Goal: Task Accomplishment & Management: Manage account settings

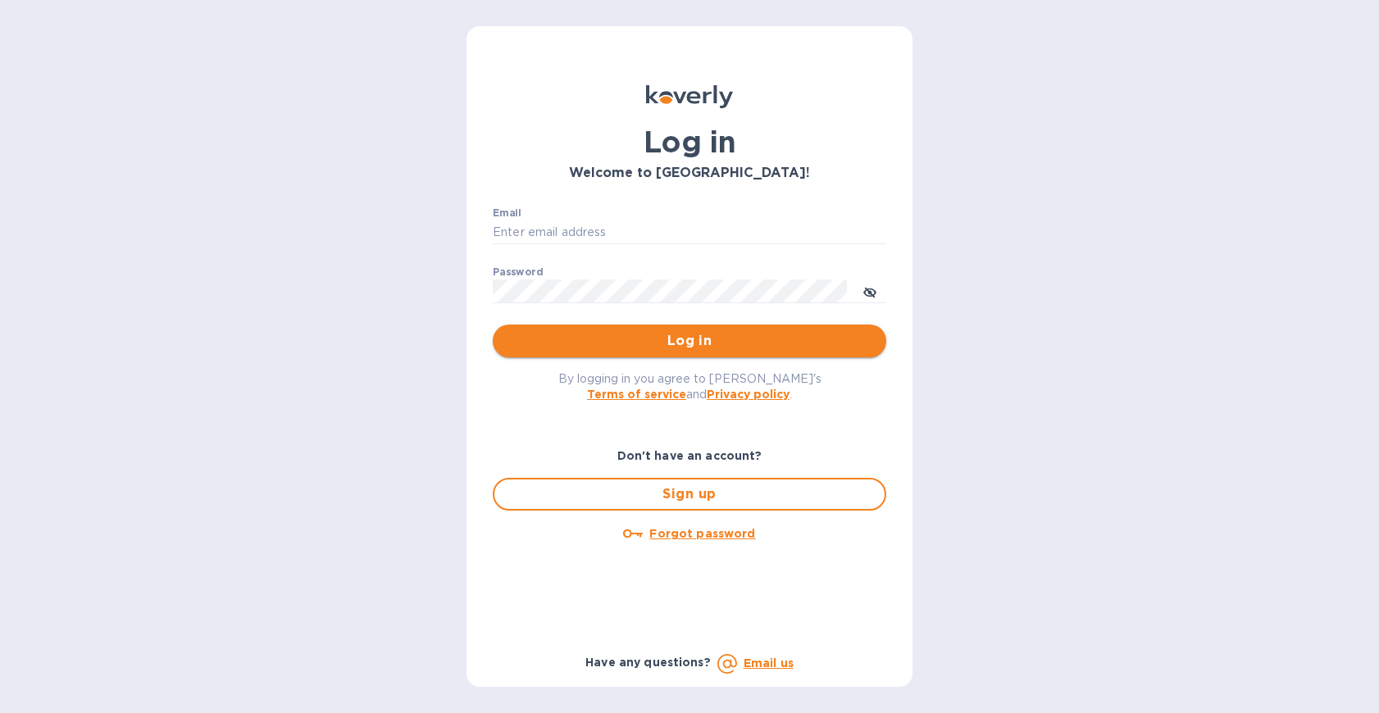
type input "[EMAIL_ADDRESS][DOMAIN_NAME]"
click at [675, 342] on span "Log in" at bounding box center [689, 341] width 367 height 20
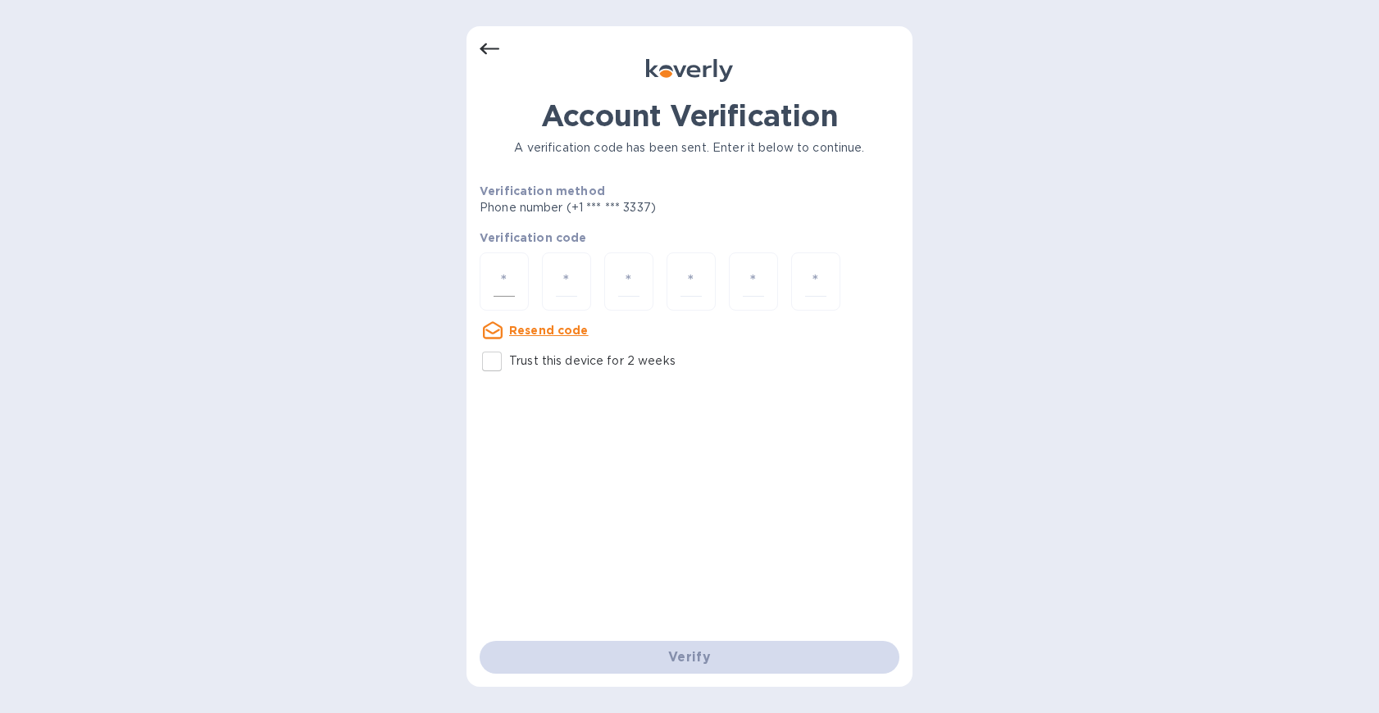
click at [516, 266] on div at bounding box center [504, 281] width 49 height 58
click at [510, 282] on input "number" at bounding box center [503, 281] width 21 height 30
type input "6"
type input "8"
type input "1"
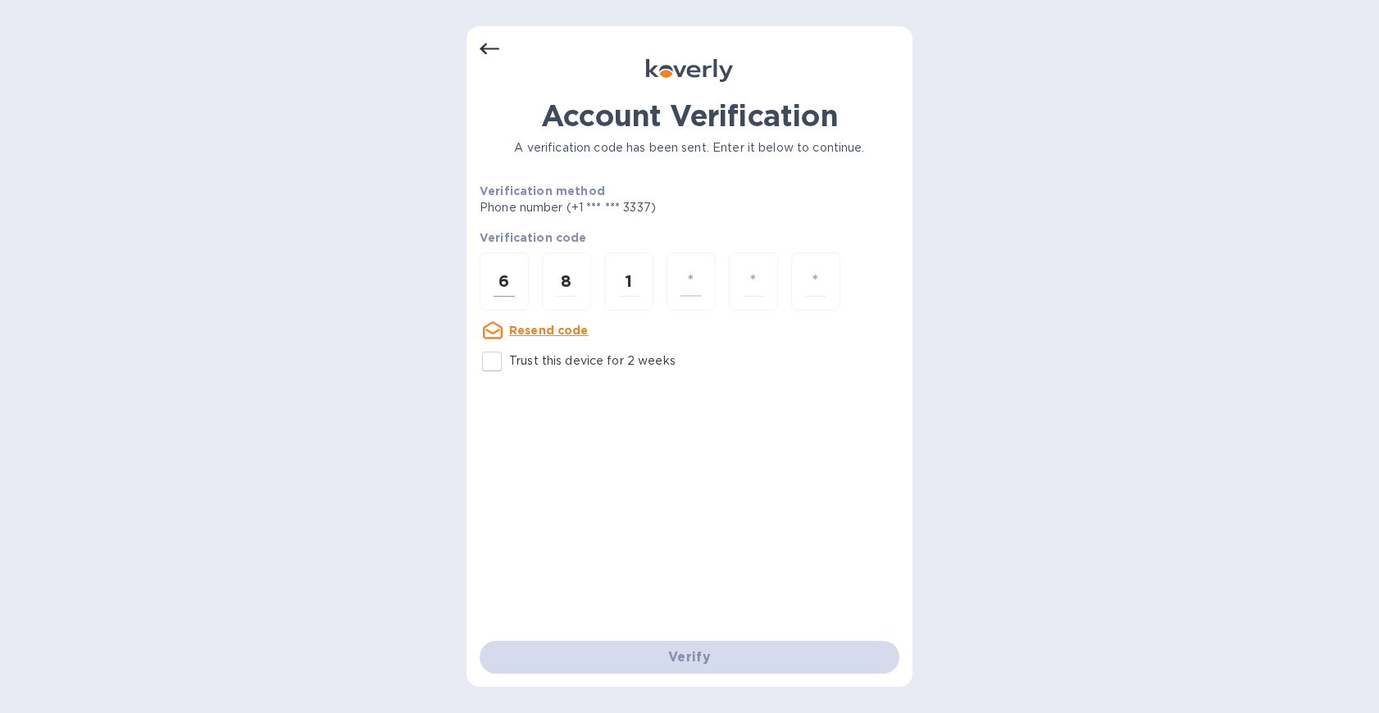
type input "6"
type input "0"
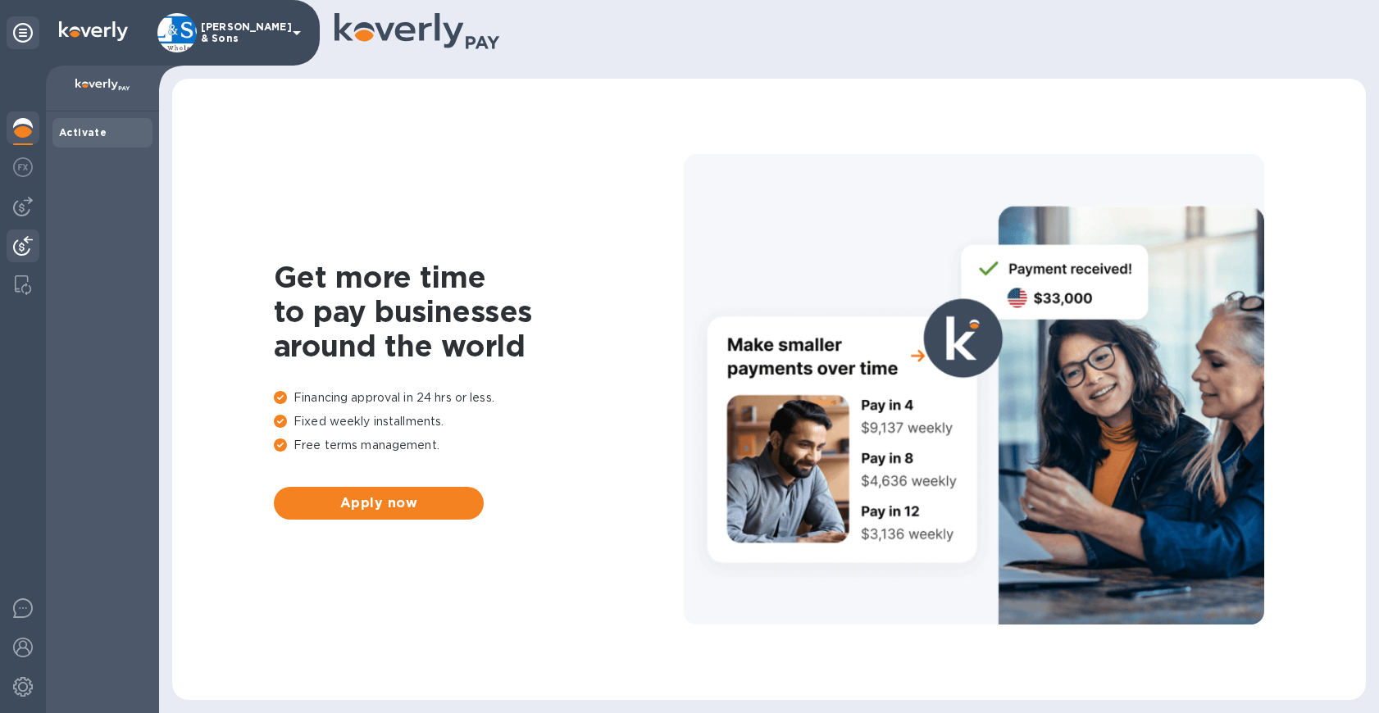
click at [31, 238] on img at bounding box center [23, 246] width 20 height 20
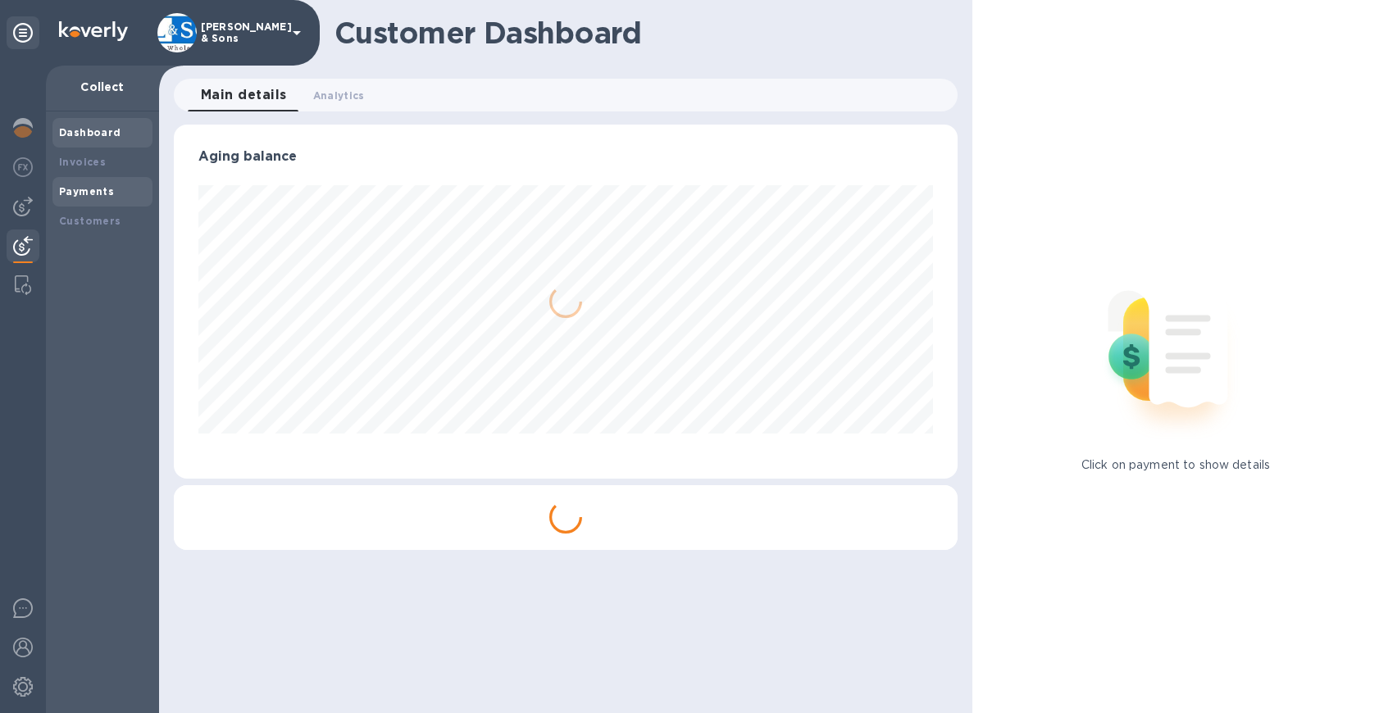
scroll to position [354, 784]
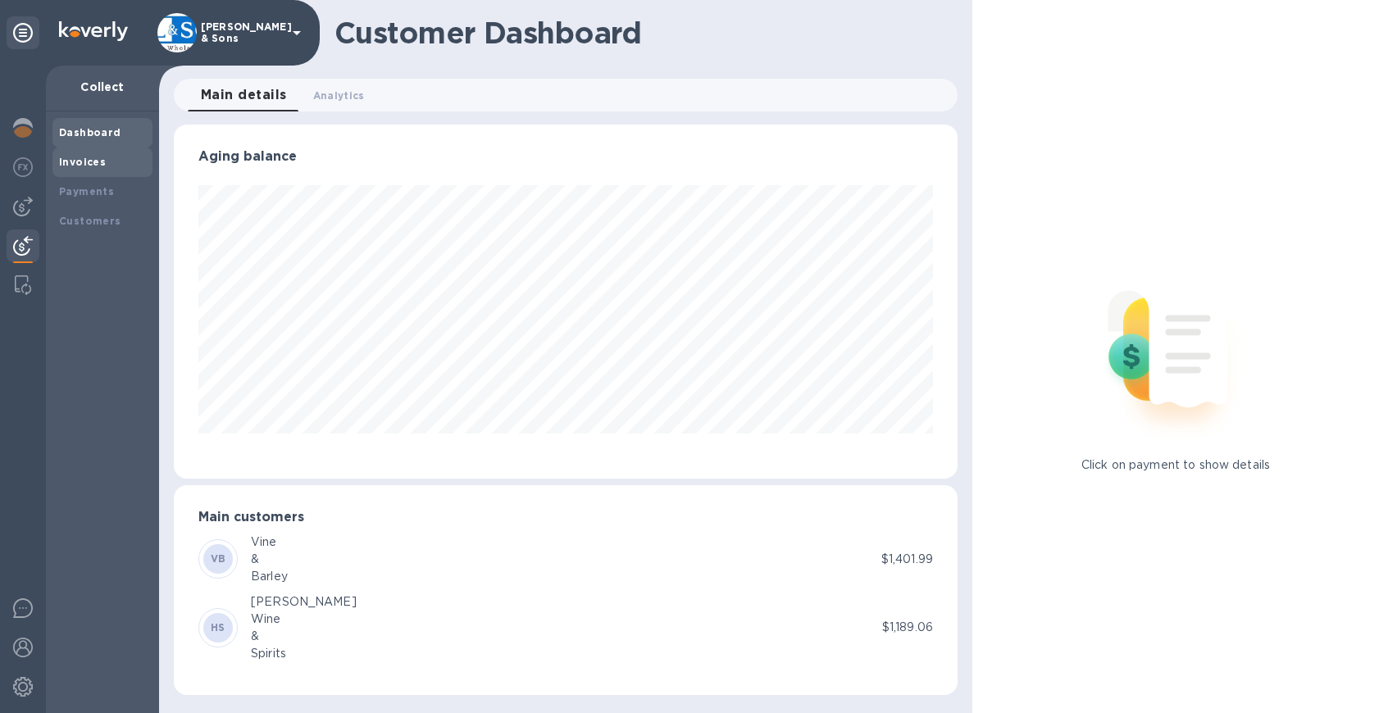
click at [98, 164] on b "Invoices" at bounding box center [82, 162] width 47 height 12
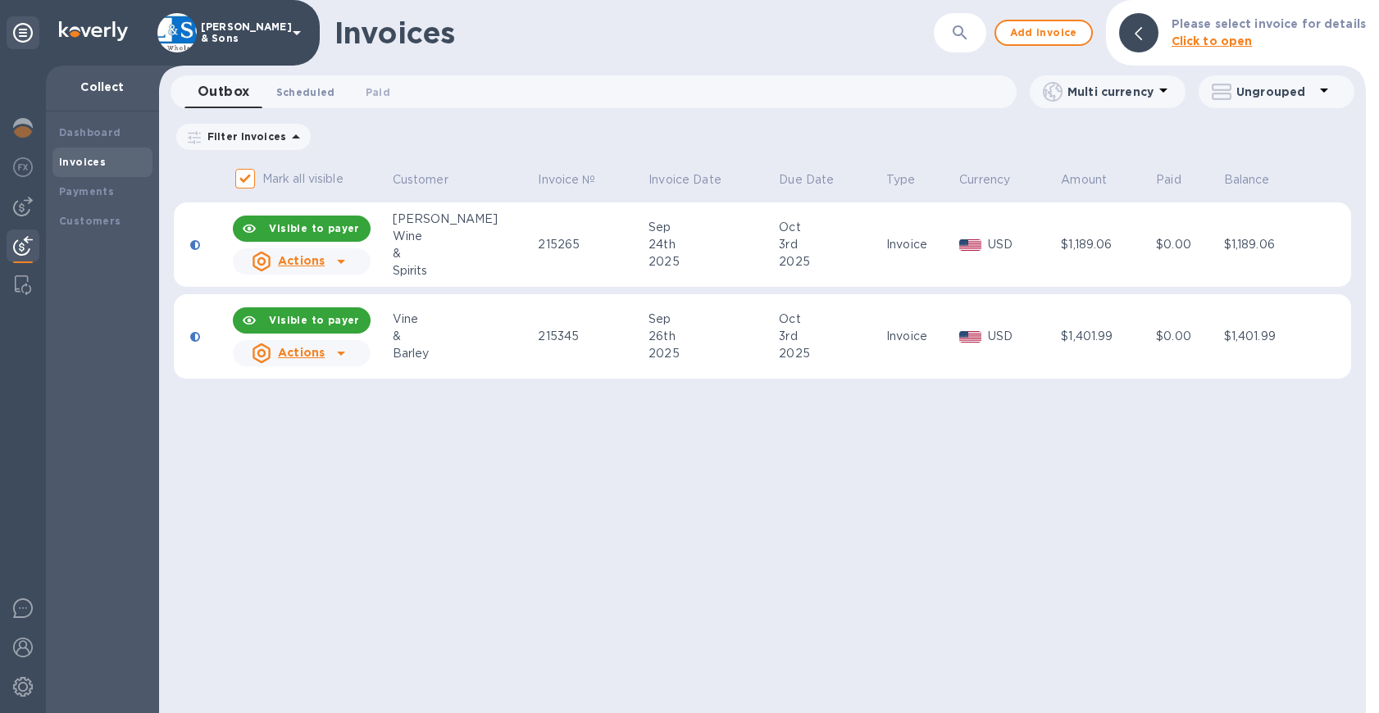
click at [284, 97] on span "Scheduled 0" at bounding box center [305, 92] width 59 height 17
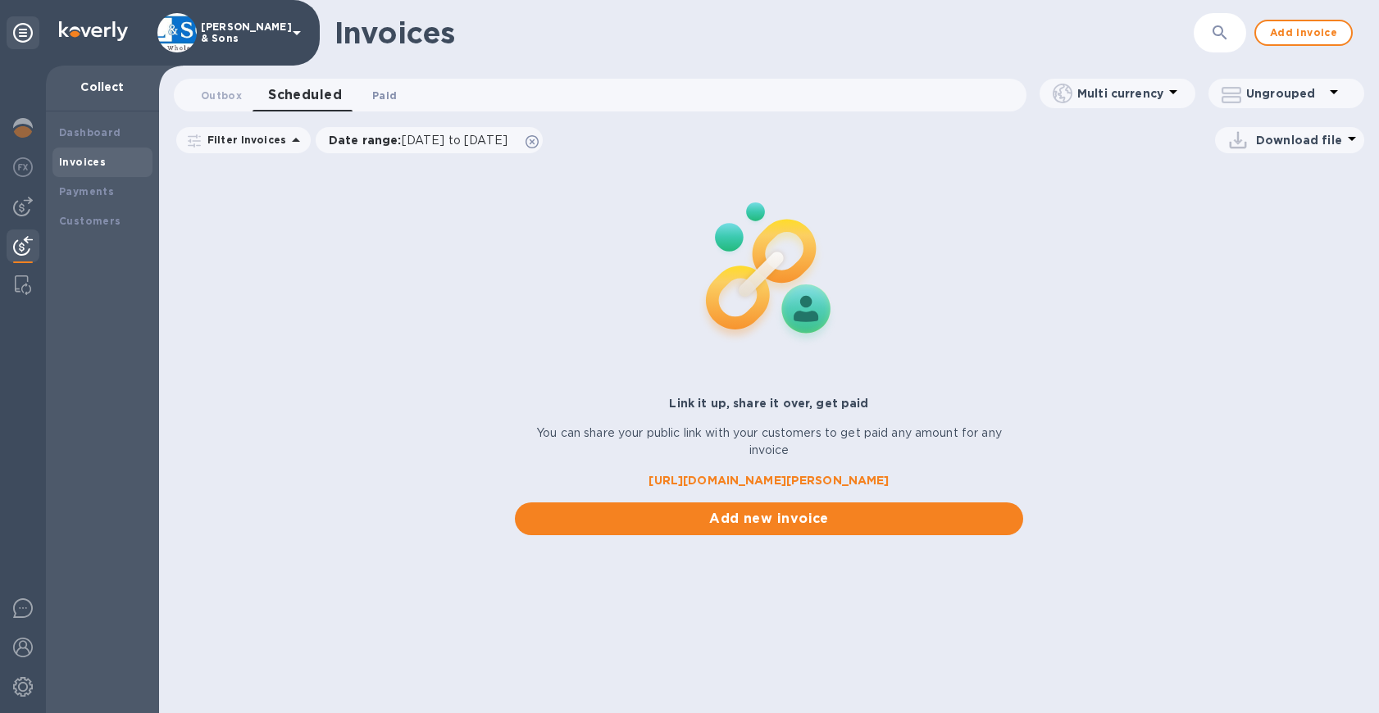
click at [378, 94] on span "Paid 0" at bounding box center [384, 95] width 25 height 17
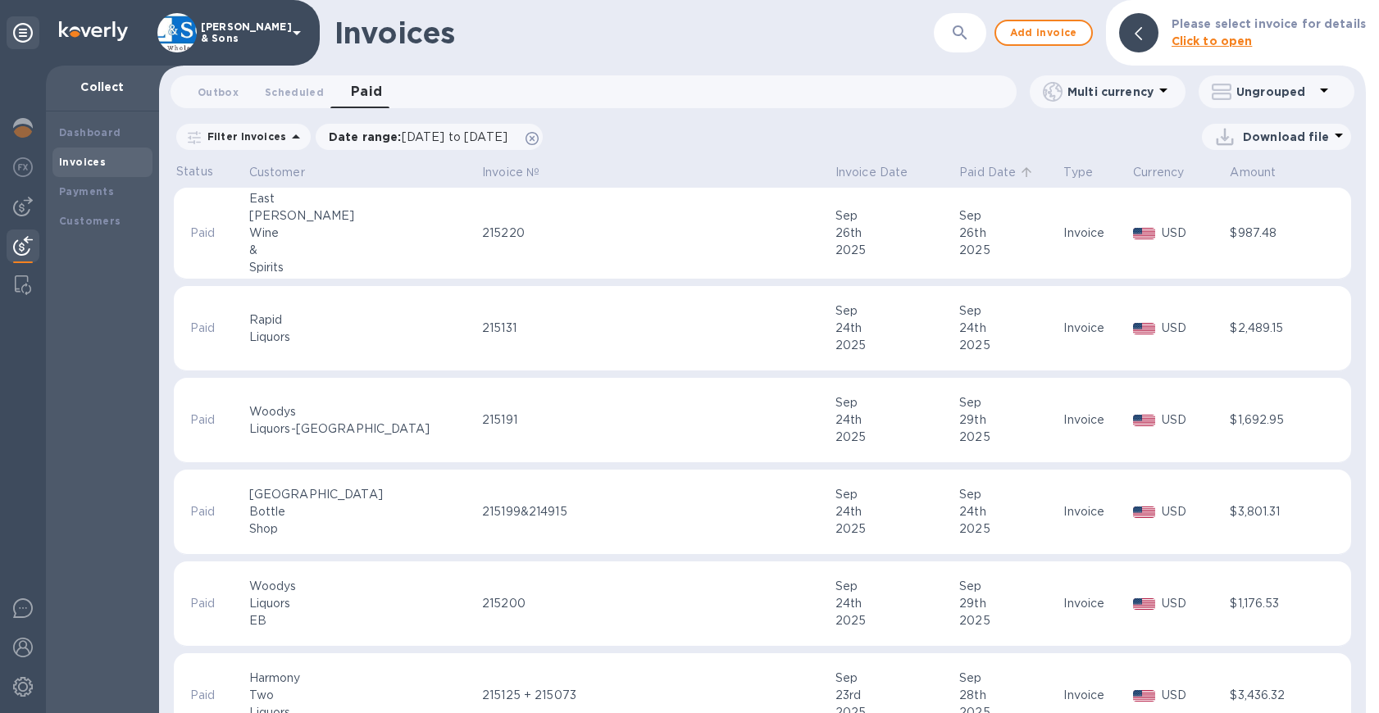
click at [959, 167] on p "Paid Date" at bounding box center [987, 172] width 57 height 17
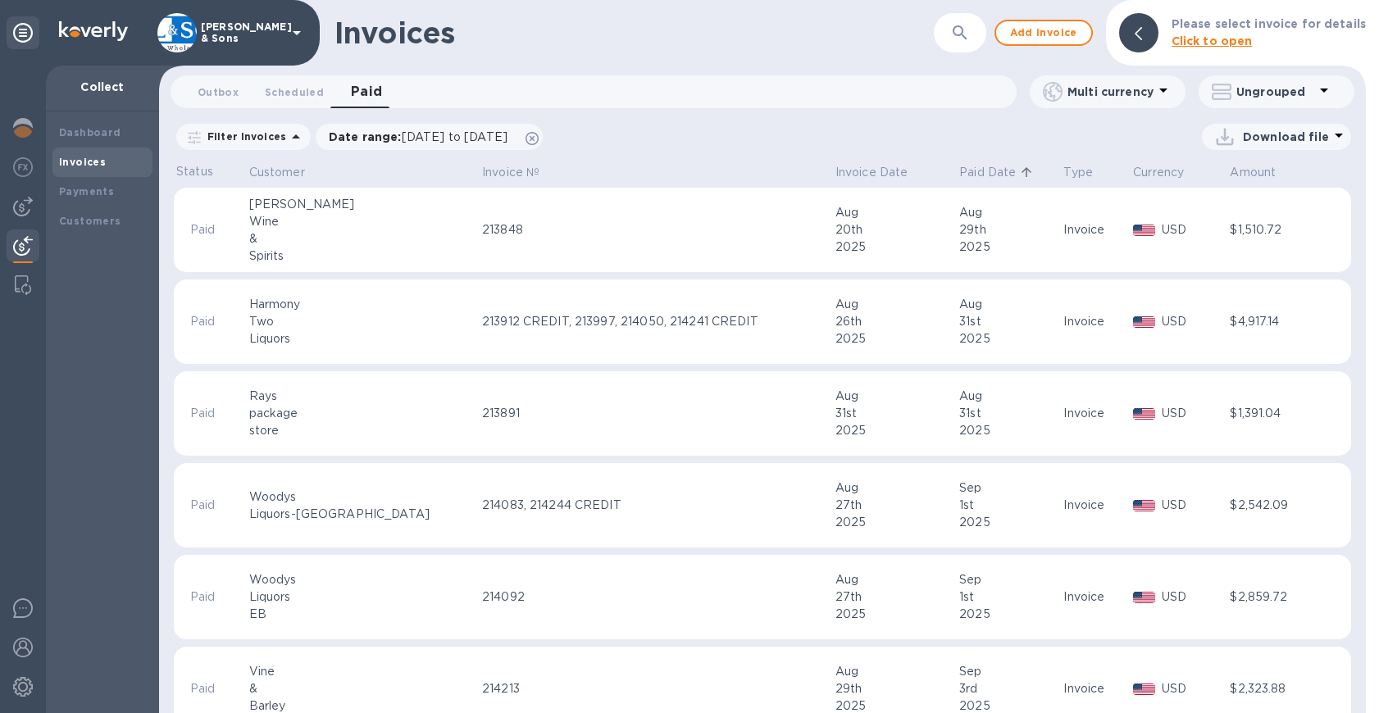
click at [959, 164] on p "Paid Date" at bounding box center [987, 172] width 57 height 17
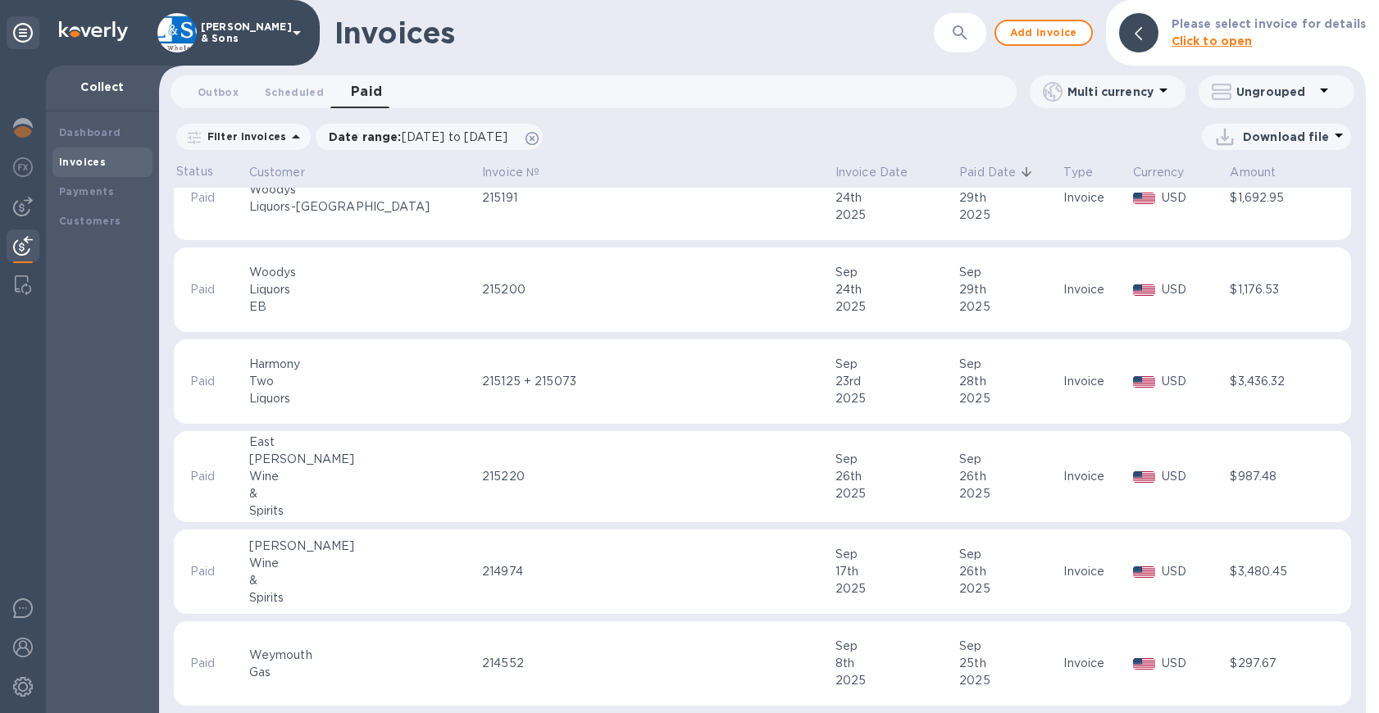
scroll to position [82, 0]
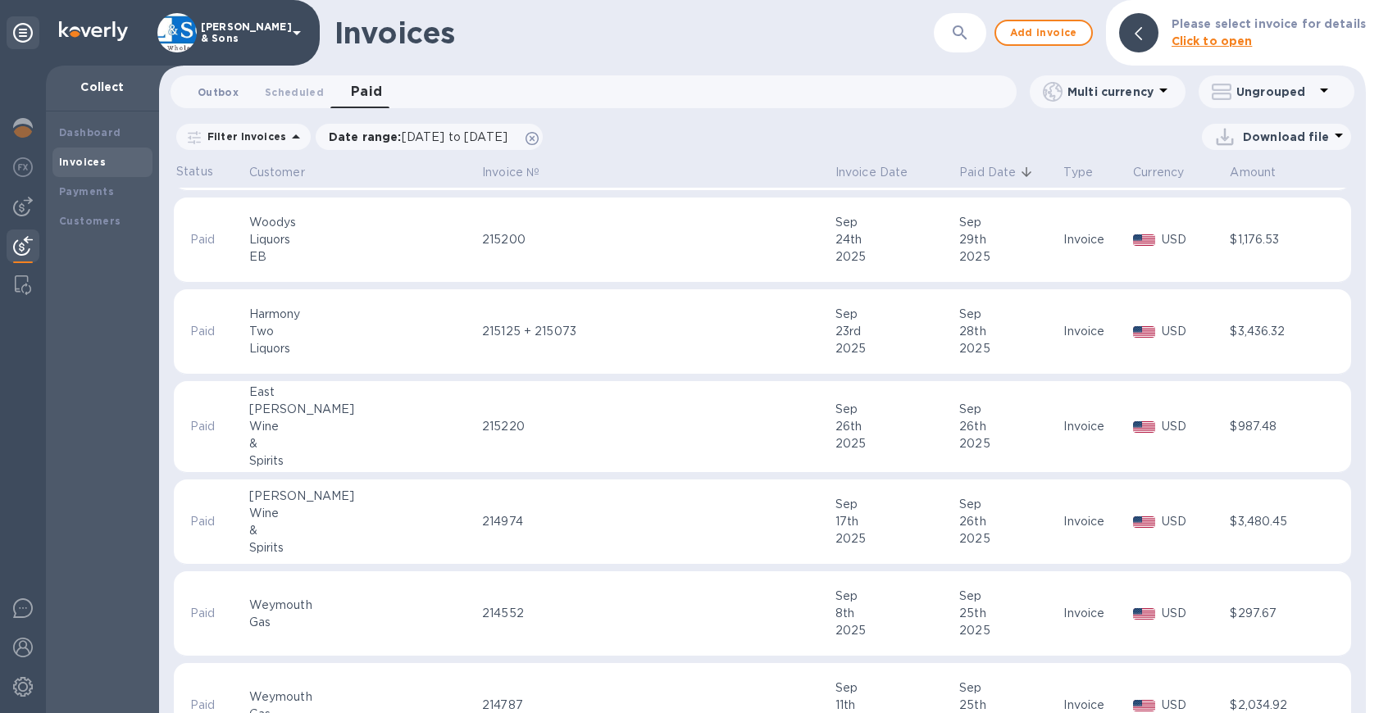
click at [217, 90] on span "Outbox 0" at bounding box center [218, 92] width 41 height 17
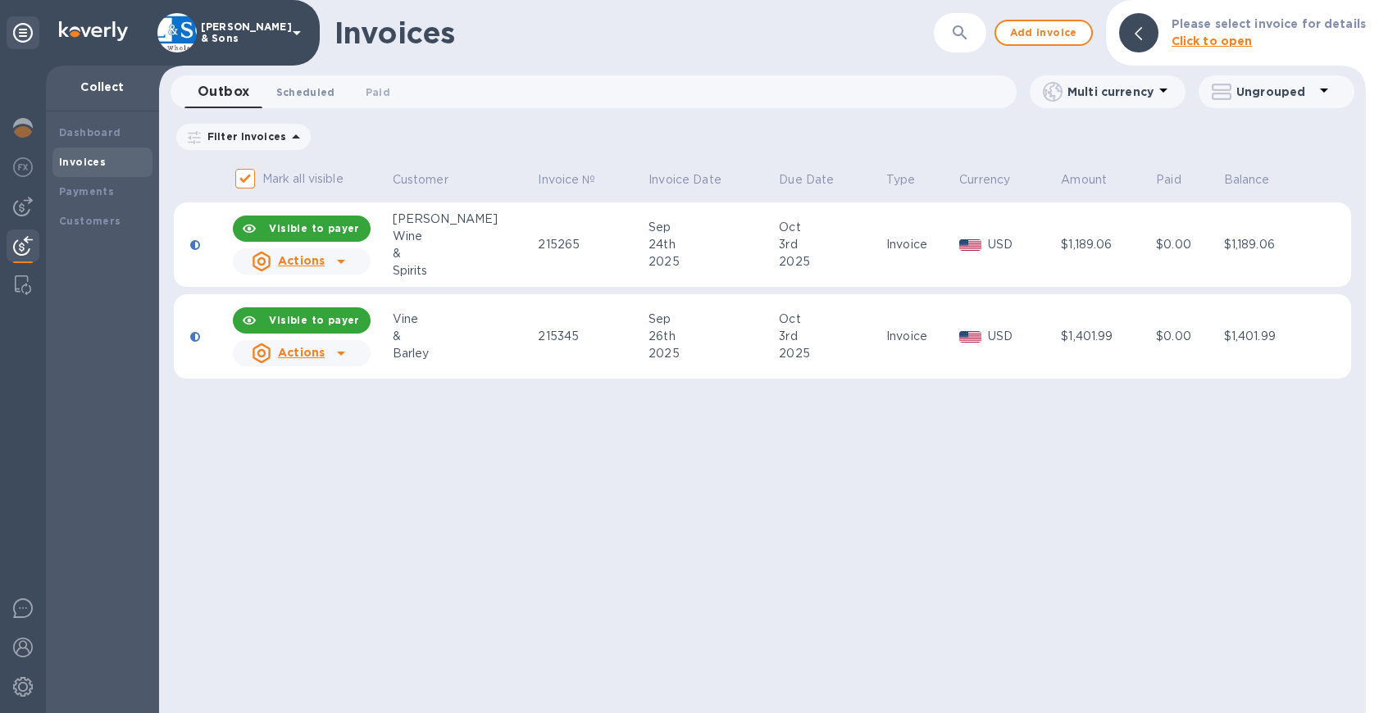
click at [300, 85] on span "Scheduled 0" at bounding box center [305, 92] width 59 height 17
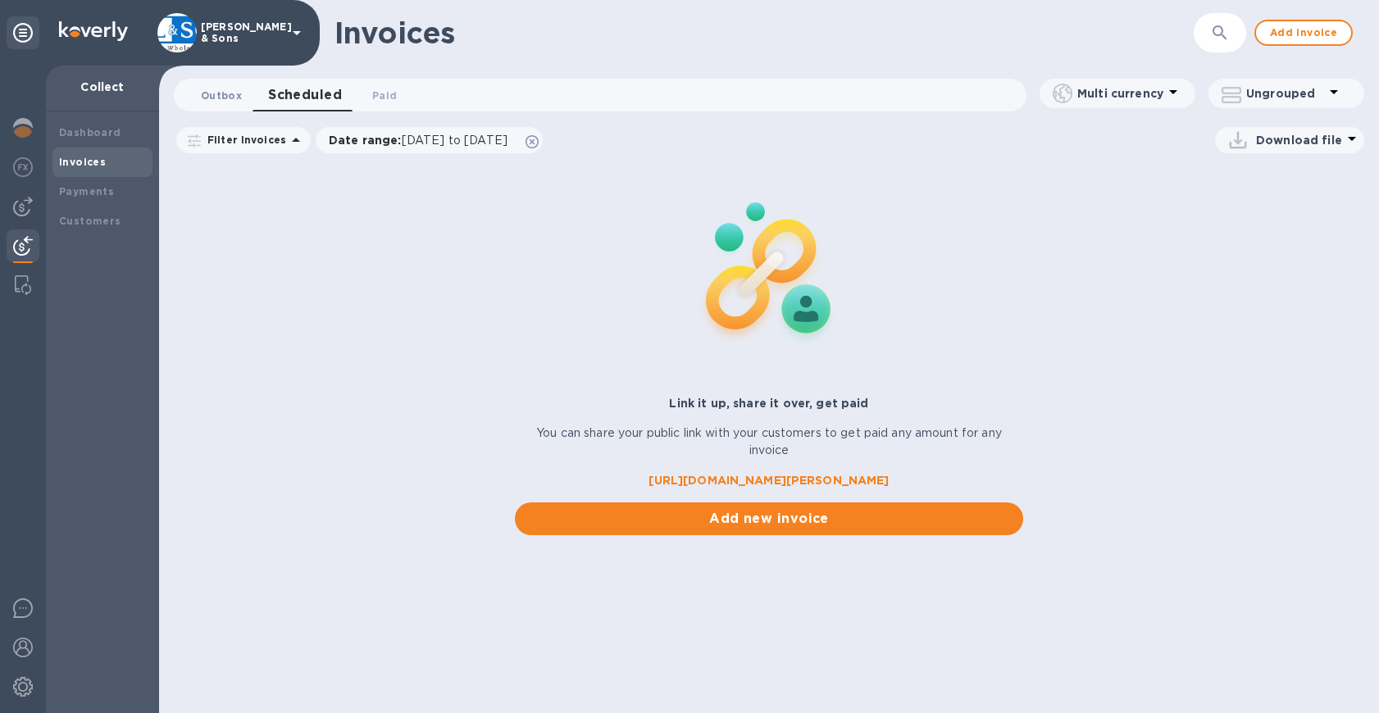
click at [230, 95] on span "Outbox 0" at bounding box center [221, 95] width 41 height 17
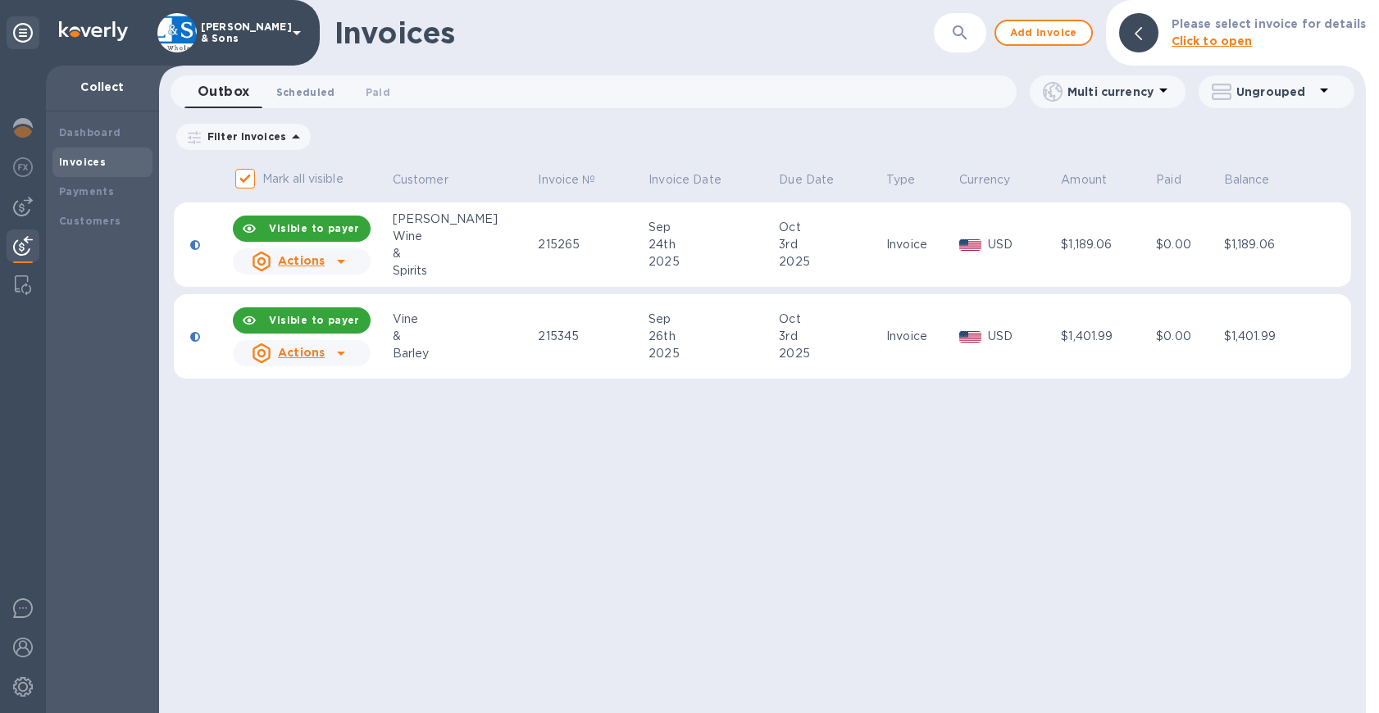
click at [301, 92] on span "Scheduled 0" at bounding box center [305, 92] width 59 height 17
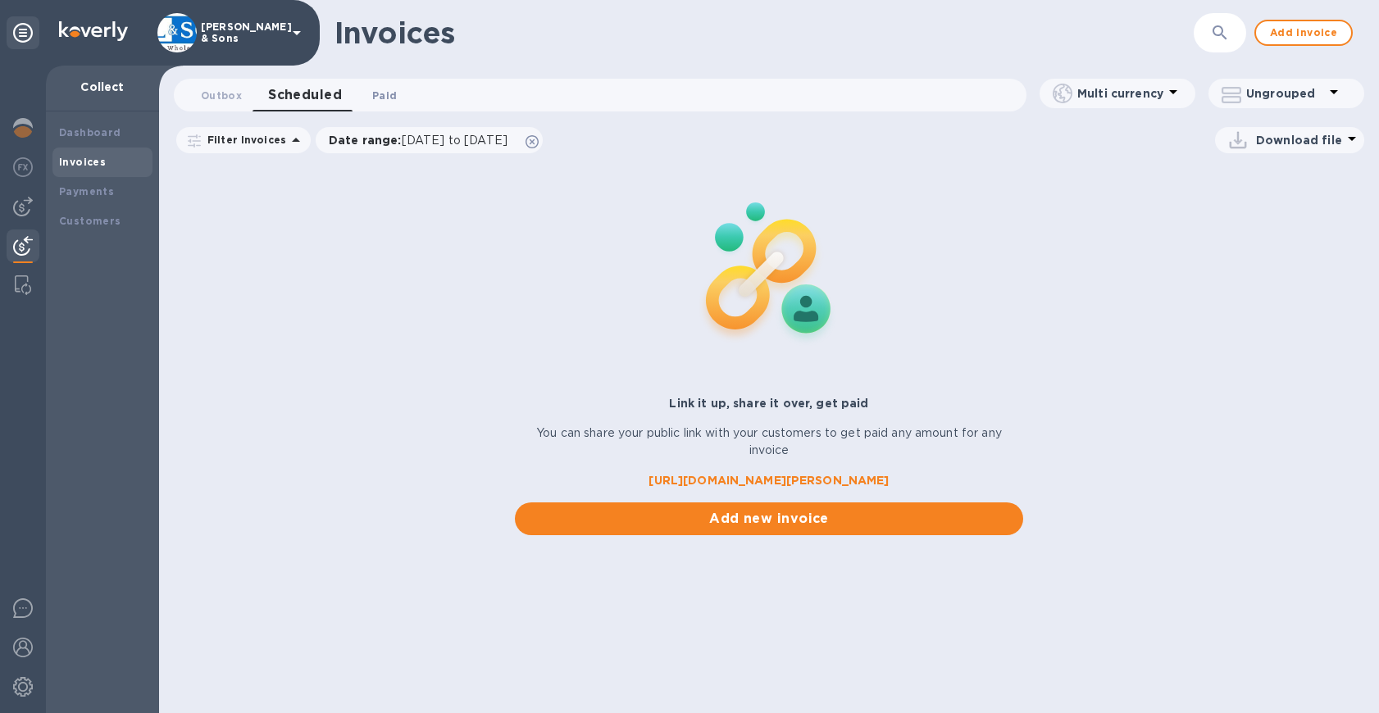
click at [391, 89] on span "Paid 0" at bounding box center [384, 95] width 25 height 17
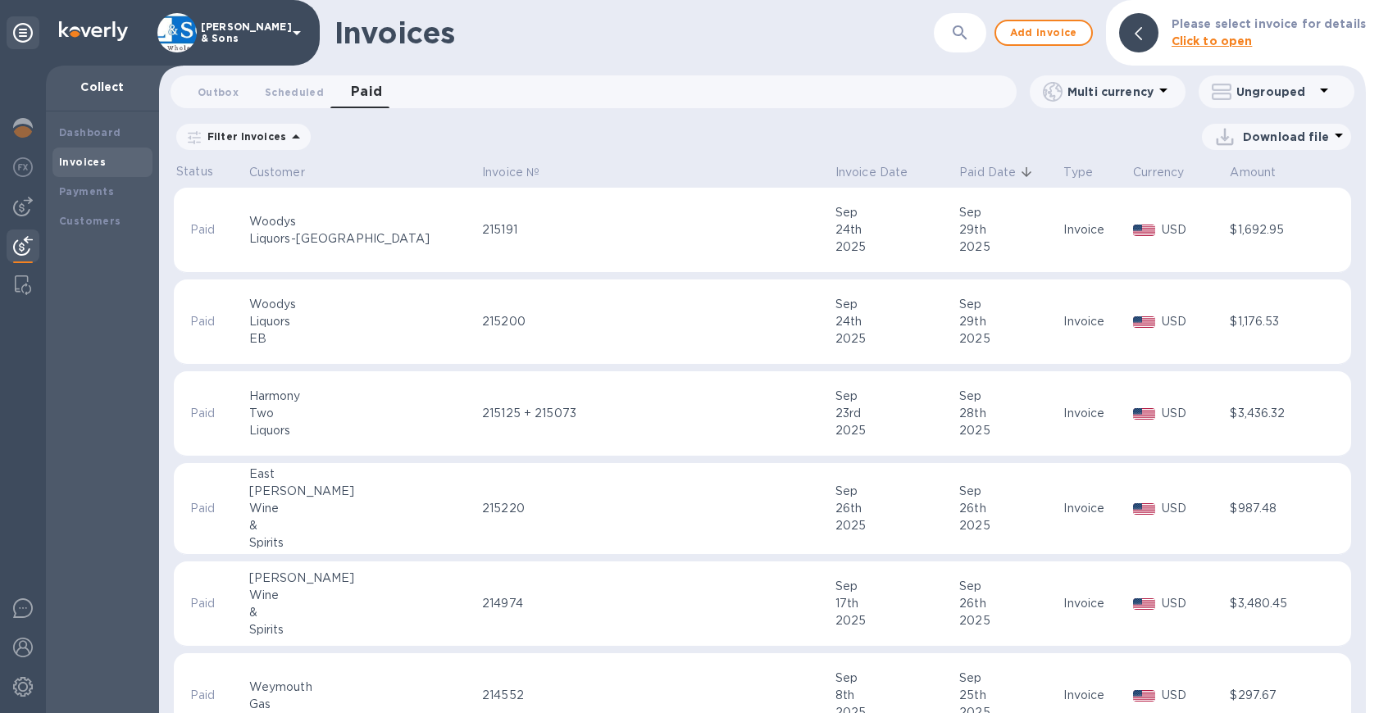
click at [286, 138] on icon at bounding box center [296, 137] width 20 height 20
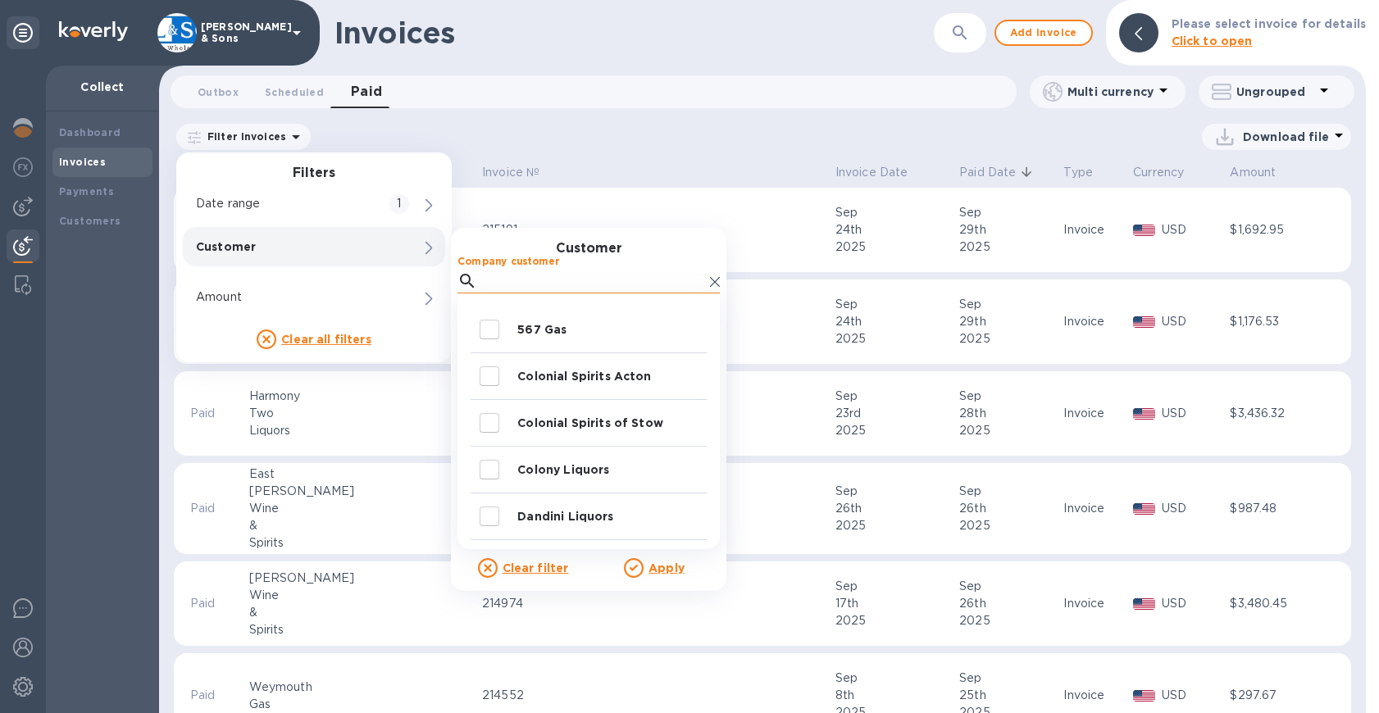
click at [507, 285] on input "Company customer" at bounding box center [594, 281] width 220 height 25
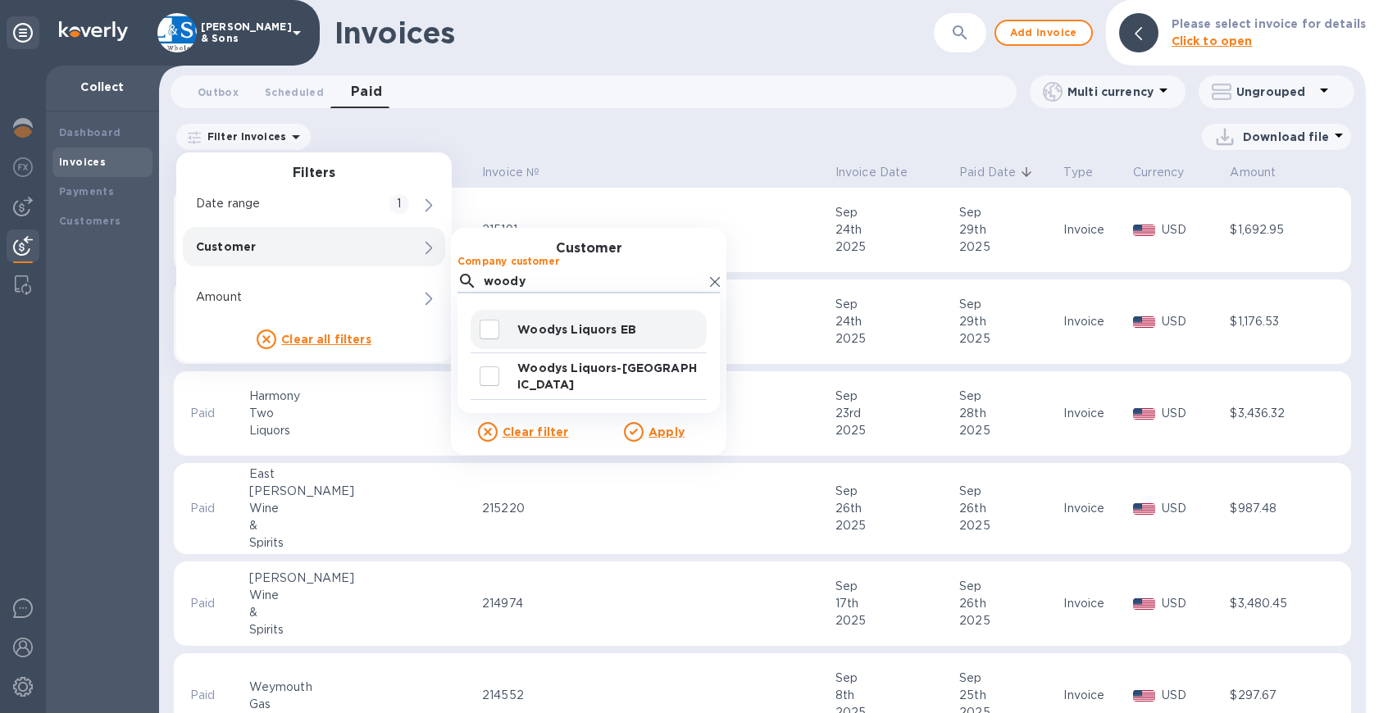
type input "woody"
click at [491, 326] on input "decorative checkbox" at bounding box center [489, 329] width 34 height 34
checkbox input "true"
click at [488, 376] on input "decorative checkbox" at bounding box center [489, 376] width 34 height 34
checkbox input "true"
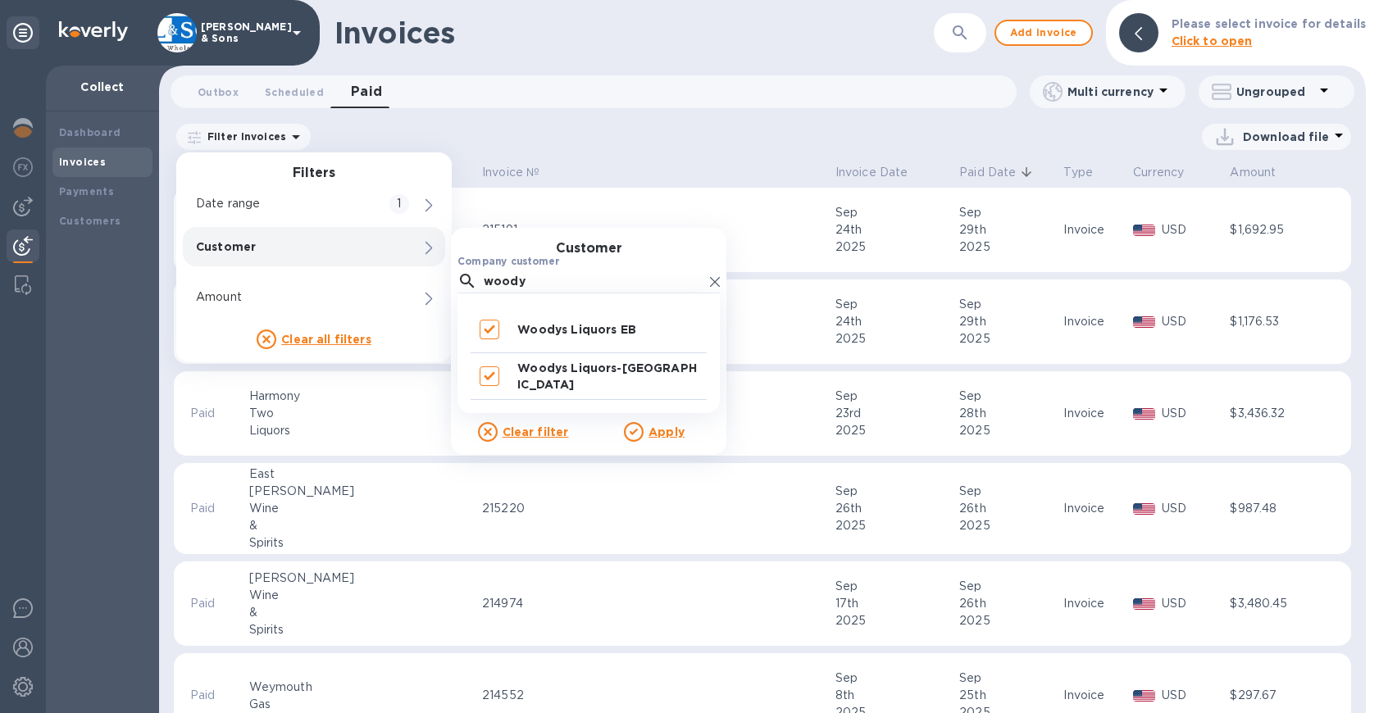
click at [669, 435] on u "Apply" at bounding box center [666, 431] width 36 height 13
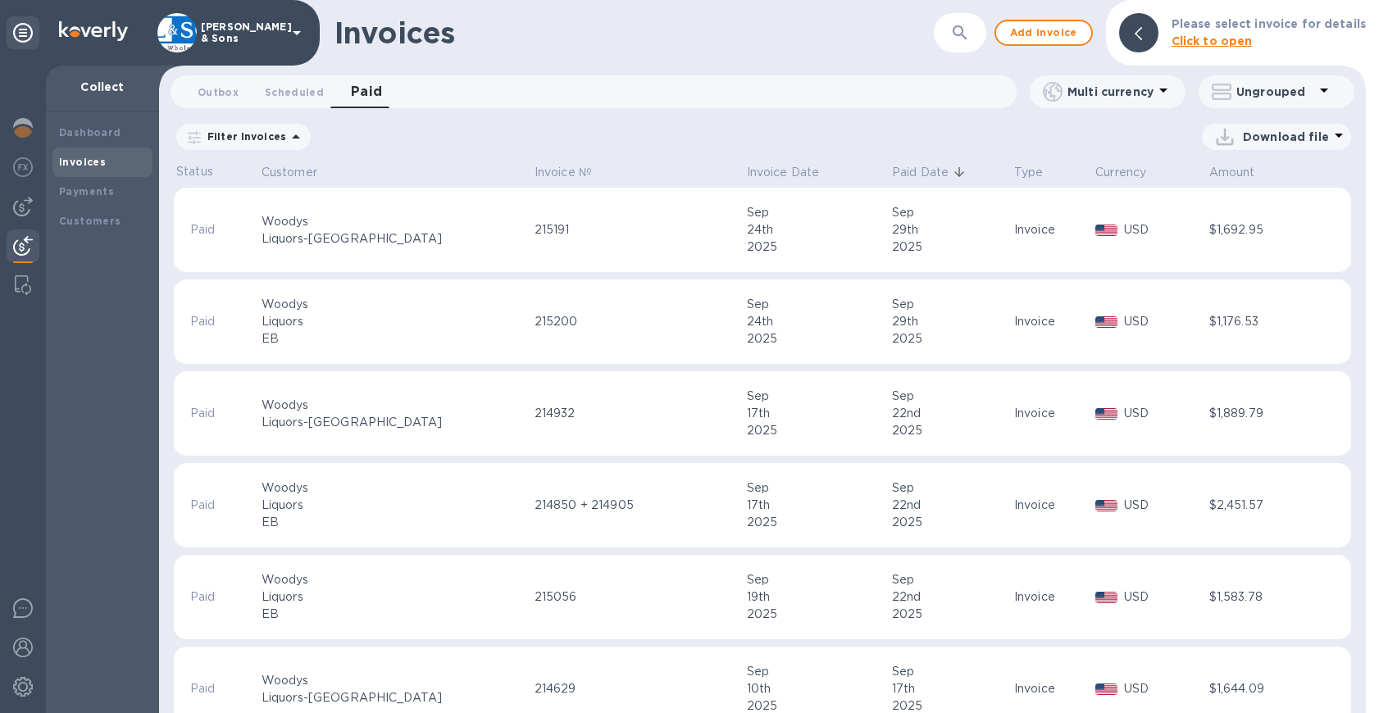
click at [275, 143] on p "Filter Invoices" at bounding box center [243, 137] width 85 height 14
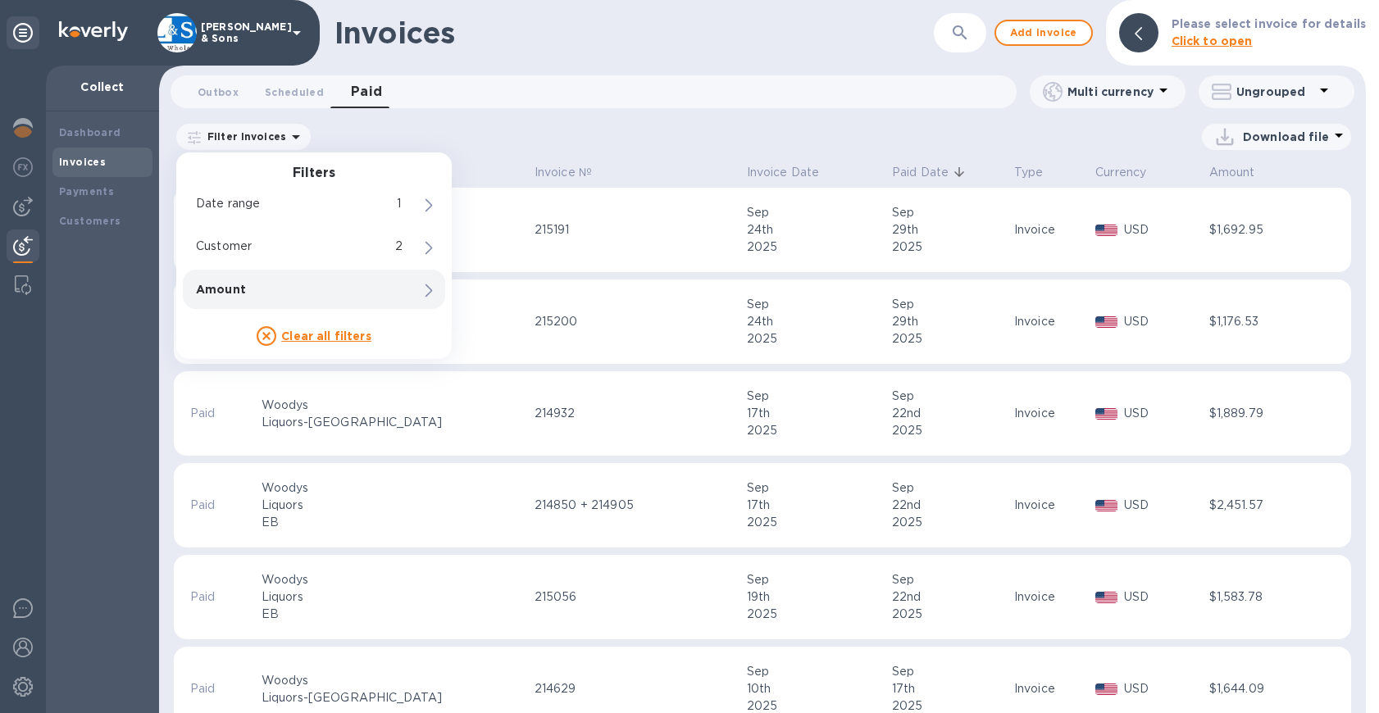
click at [346, 337] on u "Clear all filters" at bounding box center [326, 336] width 90 height 13
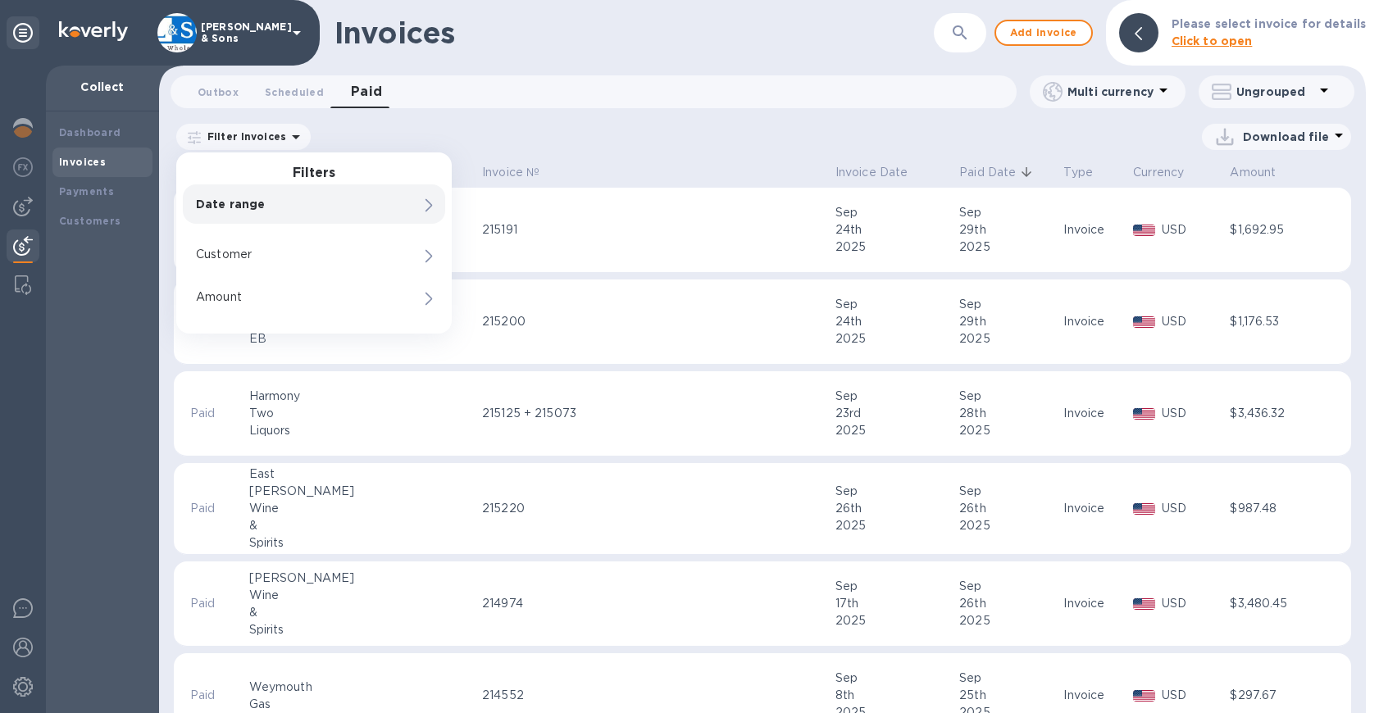
click at [637, 145] on div "Download file" at bounding box center [832, 137] width 1038 height 26
